Goal: Obtain resource: Obtain resource

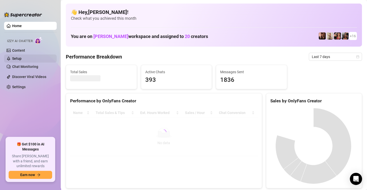
click at [22, 59] on link "Setup" at bounding box center [16, 58] width 9 height 4
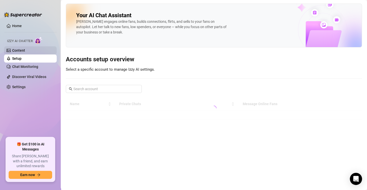
click at [25, 48] on link "Content" at bounding box center [18, 50] width 13 height 4
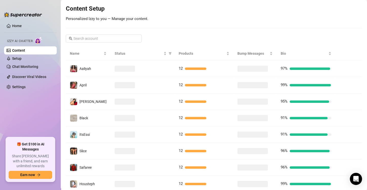
scroll to position [64, 0]
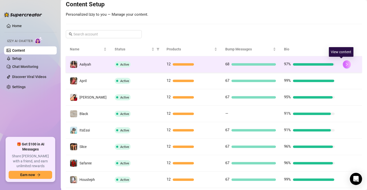
click at [345, 64] on icon "right" at bounding box center [347, 65] width 4 height 4
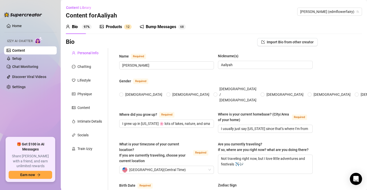
radio input "true"
type input "[DATE]"
click at [81, 70] on div "Chatting" at bounding box center [87, 67] width 42 height 10
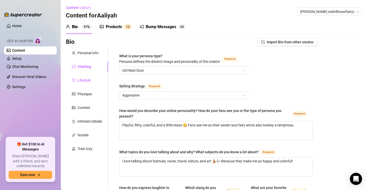
click at [85, 81] on div "Lifestyle" at bounding box center [83, 80] width 13 height 6
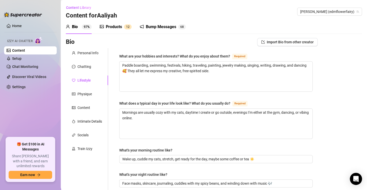
click at [110, 26] on div "Products" at bounding box center [114, 27] width 16 height 6
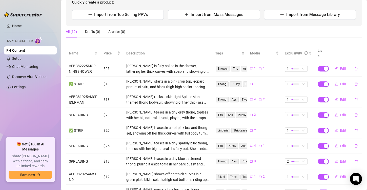
scroll to position [59, 0]
drag, startPoint x: 69, startPoint y: 59, endPoint x: 96, endPoint y: 64, distance: 27.5
click at [96, 64] on td "AEBC82225MORNINGSHOWER" at bounding box center [83, 68] width 35 height 15
copy td "AEBC82225MORNINGSHOWER"
click at [200, 63] on div "[PERSON_NAME] is fully naked in the shower, lathering her thick curves with soa…" at bounding box center [167, 68] width 83 height 11
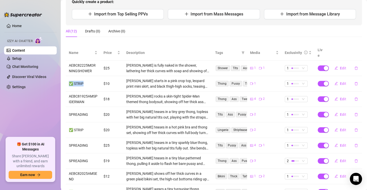
drag, startPoint x: 68, startPoint y: 79, endPoint x: 88, endPoint y: 76, distance: 20.3
click at [88, 76] on td "✅ STRIP" at bounding box center [83, 83] width 35 height 15
copy td "✅ STRIP"
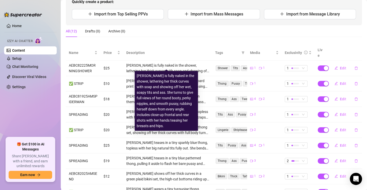
click at [139, 64] on div "[PERSON_NAME] is fully naked in the shower, lathering her thick curves with soa…" at bounding box center [167, 68] width 83 height 11
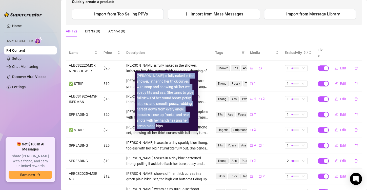
drag, startPoint x: 137, startPoint y: 76, endPoint x: 184, endPoint y: 121, distance: 65.2
click at [184, 121] on div "[PERSON_NAME] is fully naked in the shower, lathering her thick curves with soa…" at bounding box center [166, 101] width 59 height 56
copy div "[PERSON_NAME] is fully naked in the shower, lathering her thick curves with soa…"
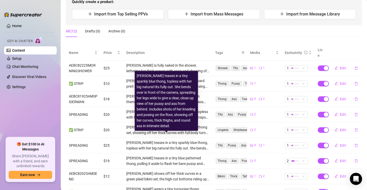
click at [165, 140] on div "[PERSON_NAME] teases in a tiny sparkly blue thong, topless with her big natural…" at bounding box center [167, 145] width 83 height 11
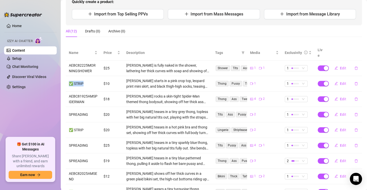
drag, startPoint x: 69, startPoint y: 77, endPoint x: 88, endPoint y: 78, distance: 19.8
click at [88, 78] on td "✅ STRIP" at bounding box center [83, 83] width 35 height 15
copy td "✅ STRIP"
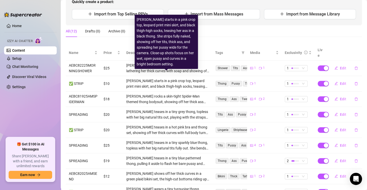
click at [166, 80] on div "[PERSON_NAME] starts in a pink crop top, leopard print mini skirt, and black th…" at bounding box center [167, 83] width 83 height 11
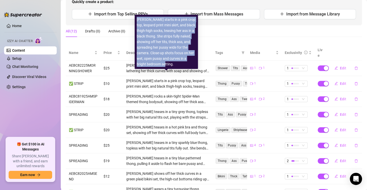
drag, startPoint x: 137, startPoint y: 20, endPoint x: 176, endPoint y: 65, distance: 59.3
click at [176, 65] on div "[PERSON_NAME] starts in a pink crop top, leopard print mini skirt, and black th…" at bounding box center [166, 42] width 59 height 50
copy div "[PERSON_NAME] starts in a pink crop top, leopard print mini skirt, and black th…"
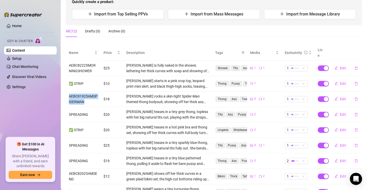
drag, startPoint x: 69, startPoint y: 89, endPoint x: 87, endPoint y: 94, distance: 19.5
click at [87, 94] on td "AEBC81925AMSPIDERMAN" at bounding box center [83, 98] width 35 height 15
copy td "AEBC81925AMSPIDERMAN"
click at [139, 93] on div "[PERSON_NAME] rocks a skin-tight Spider-Man themed thong bodysuit, showing off …" at bounding box center [167, 98] width 83 height 11
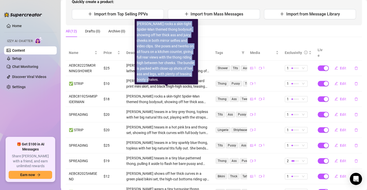
drag, startPoint x: 136, startPoint y: 23, endPoint x: 153, endPoint y: 81, distance: 60.2
click at [153, 81] on div "[PERSON_NAME] rocks a skin-tight Spider-Man themed thong bodysuit, showing off …" at bounding box center [166, 51] width 59 height 61
copy div "[PERSON_NAME] rocks a skin-tight Spider-Man themed thong bodysuit, showing off …"
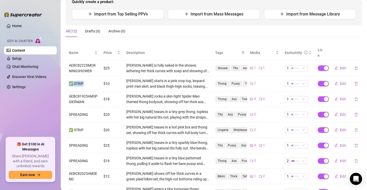
drag, startPoint x: 69, startPoint y: 78, endPoint x: 89, endPoint y: 77, distance: 19.8
click at [89, 77] on td "✅ STRIP" at bounding box center [83, 83] width 35 height 15
copy td "✅ STRIP"
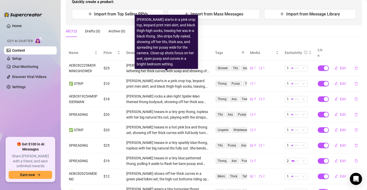
click at [128, 79] on div "[PERSON_NAME] starts in a pink crop top, leopard print mini skirt, and black th…" at bounding box center [167, 83] width 83 height 11
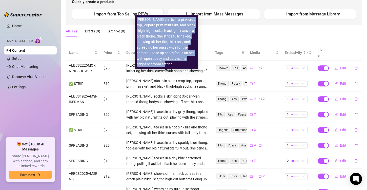
drag, startPoint x: 137, startPoint y: 18, endPoint x: 180, endPoint y: 67, distance: 65.1
click at [180, 67] on div "[PERSON_NAME] starts in a pink crop top, leopard print mini skirt, and black th…" at bounding box center [166, 42] width 59 height 50
copy div "[PERSON_NAME] starts in a pink crop top, leopard print mini skirt, and black th…"
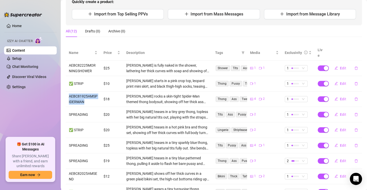
drag, startPoint x: 69, startPoint y: 90, endPoint x: 95, endPoint y: 97, distance: 27.4
click at [95, 97] on td "AEBC81925AMSPIDERMAN" at bounding box center [83, 98] width 35 height 15
copy td "AEBC81925AMSPIDERMAN"
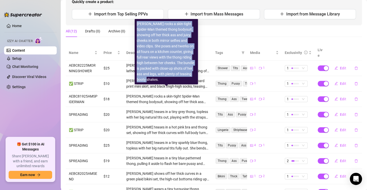
drag, startPoint x: 137, startPoint y: 22, endPoint x: 148, endPoint y: 79, distance: 57.9
click at [148, 79] on div "[PERSON_NAME] rocks a skin-tight Spider-Man themed thong bodysuit, showing off …" at bounding box center [166, 51] width 59 height 61
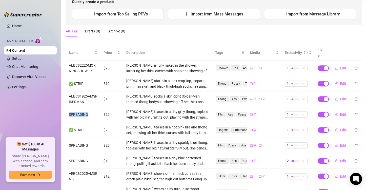
drag, startPoint x: 69, startPoint y: 109, endPoint x: 96, endPoint y: 108, distance: 27.4
click at [96, 108] on td "SPREADING" at bounding box center [83, 114] width 35 height 15
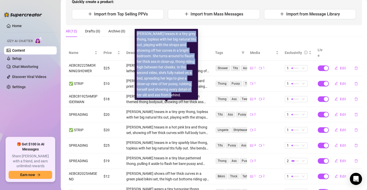
drag, startPoint x: 137, startPoint y: 33, endPoint x: 178, endPoint y: 95, distance: 73.9
click at [178, 95] on div "[PERSON_NAME] teases in a tiny grey thong, topless with her big natural tits ou…" at bounding box center [166, 64] width 59 height 67
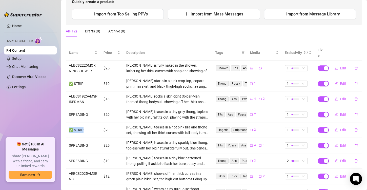
drag, startPoint x: 69, startPoint y: 123, endPoint x: 91, endPoint y: 125, distance: 22.9
click at [91, 125] on td "✅ STRIP" at bounding box center [83, 129] width 35 height 15
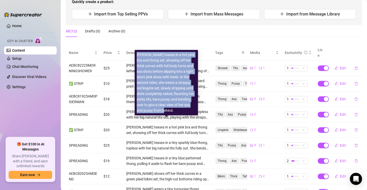
drag, startPoint x: 137, startPoint y: 54, endPoint x: 174, endPoint y: 110, distance: 66.2
click at [174, 110] on div "[PERSON_NAME] teases in a hot pink bra and thong set, showing off her thick cur…" at bounding box center [166, 82] width 59 height 61
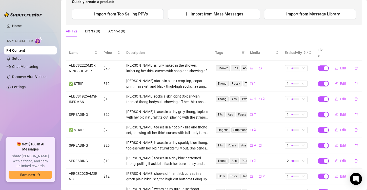
scroll to position [107, 0]
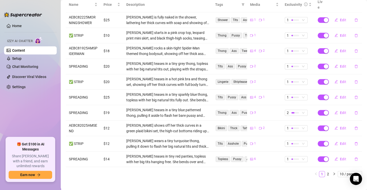
click at [67, 90] on td "SPREADING" at bounding box center [83, 97] width 35 height 15
drag, startPoint x: 67, startPoint y: 89, endPoint x: 88, endPoint y: 94, distance: 22.4
click at [88, 94] on td "SPREADING" at bounding box center [83, 97] width 35 height 15
click at [160, 92] on div "[PERSON_NAME] teases in a tiny sparkly blue thong, topless with her big natural…" at bounding box center [167, 97] width 83 height 11
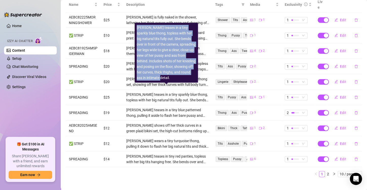
drag, startPoint x: 137, startPoint y: 27, endPoint x: 166, endPoint y: 77, distance: 57.8
click at [166, 77] on div "[PERSON_NAME] teases in a tiny sparkly blue thong, topless with her big natural…" at bounding box center [166, 53] width 59 height 56
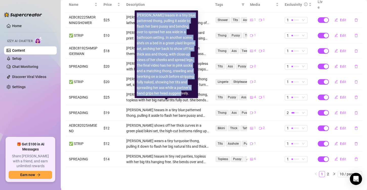
drag, startPoint x: 137, startPoint y: 9, endPoint x: 161, endPoint y: 94, distance: 87.7
click at [161, 94] on div "[PERSON_NAME] teases in a tiny blue patterned thong, pulling it aside to flash …" at bounding box center [166, 54] width 59 height 84
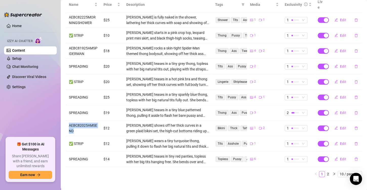
click at [80, 125] on td "AEBC82025AMSEND" at bounding box center [83, 127] width 35 height 15
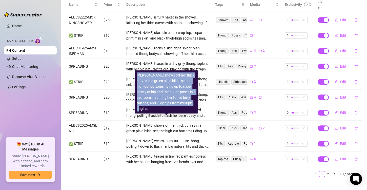
drag, startPoint x: 137, startPoint y: 74, endPoint x: 151, endPoint y: 111, distance: 39.9
click at [151, 111] on div "[PERSON_NAME] shows off her thick curves in a green plaid bikini set, the high-…" at bounding box center [166, 91] width 59 height 39
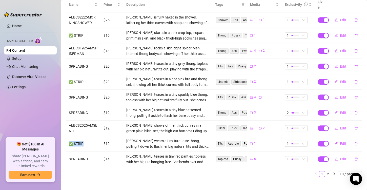
drag, startPoint x: 70, startPoint y: 136, endPoint x: 88, endPoint y: 136, distance: 18.0
click at [88, 136] on td "✅ STRIP" at bounding box center [83, 143] width 35 height 15
